Goal: Task Accomplishment & Management: Manage account settings

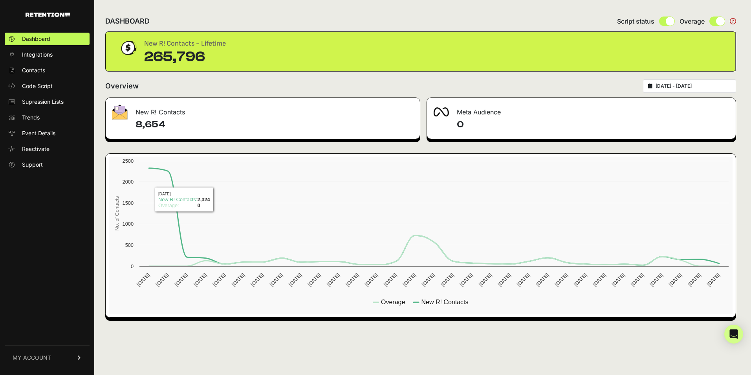
click at [40, 355] on span "MY ACCOUNT" at bounding box center [32, 358] width 39 height 8
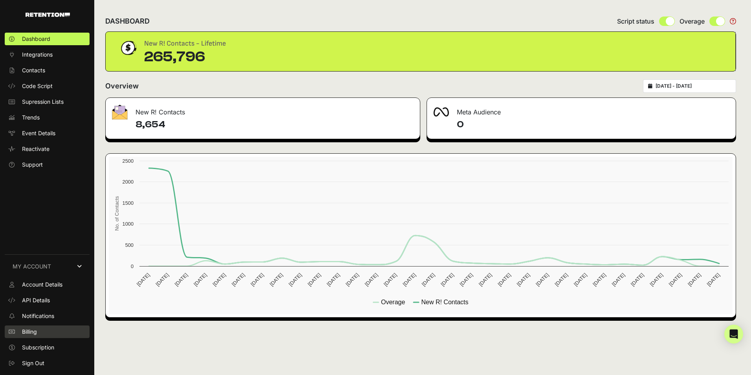
click at [33, 329] on span "Billing" at bounding box center [29, 332] width 15 height 8
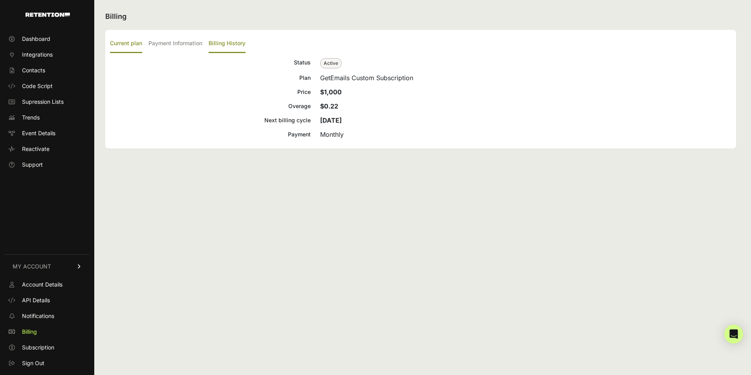
click at [224, 40] on label "Billing History" at bounding box center [227, 44] width 37 height 18
click at [0, 0] on input "Billing History" at bounding box center [0, 0] width 0 height 0
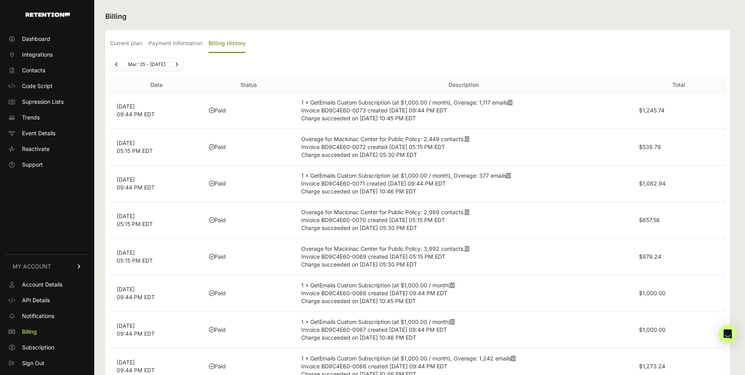
click at [470, 248] on icon at bounding box center [467, 249] width 4 height 6
